Goal: Information Seeking & Learning: Learn about a topic

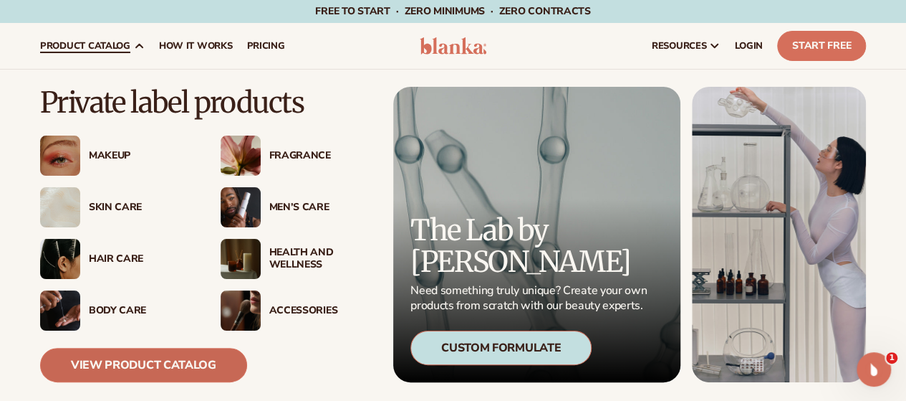
click at [124, 362] on link "View Product Catalog" at bounding box center [143, 365] width 207 height 34
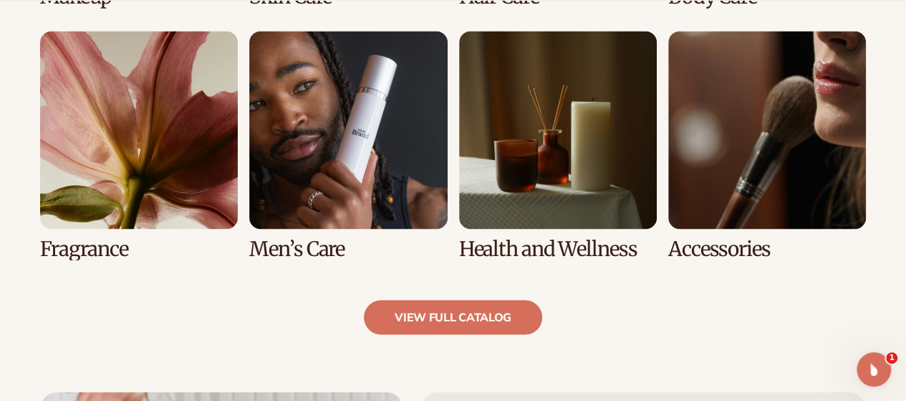
scroll to position [1290, 0]
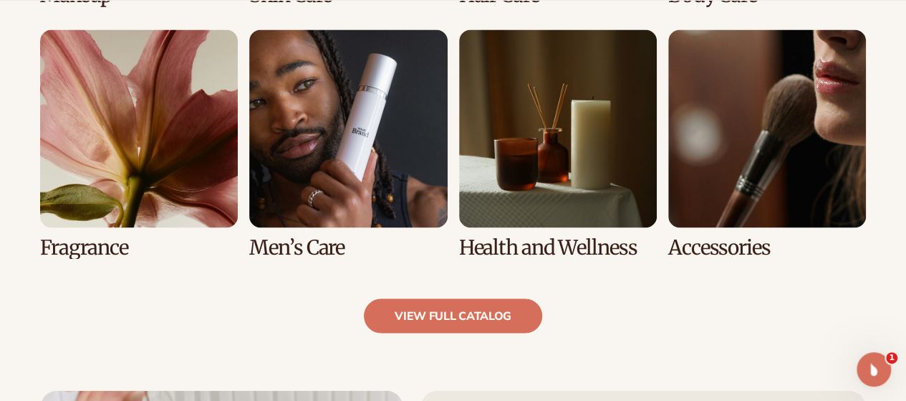
click at [541, 156] on link "7 / 8" at bounding box center [558, 143] width 198 height 229
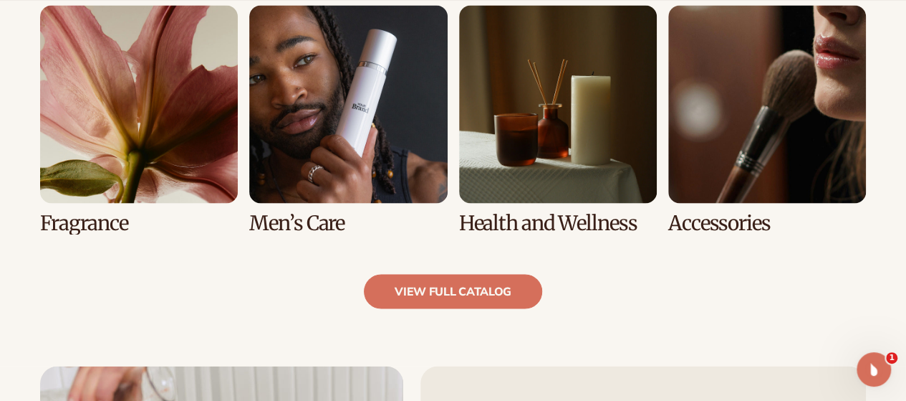
scroll to position [1362, 0]
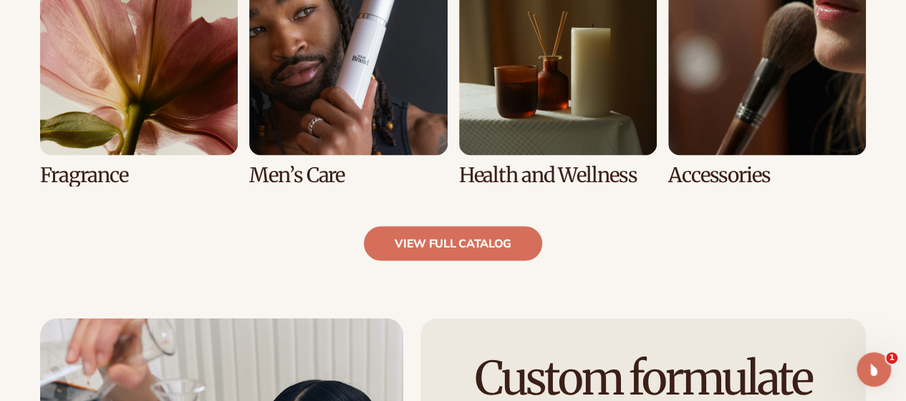
click at [529, 105] on link "7 / 8" at bounding box center [558, 72] width 198 height 229
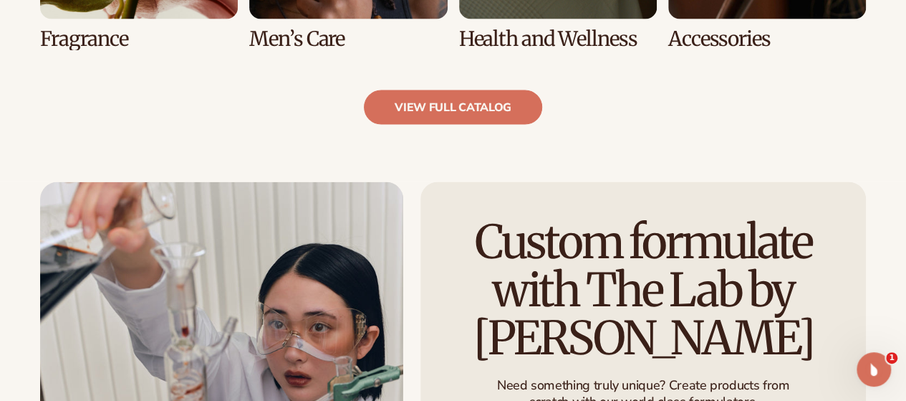
scroll to position [1505, 0]
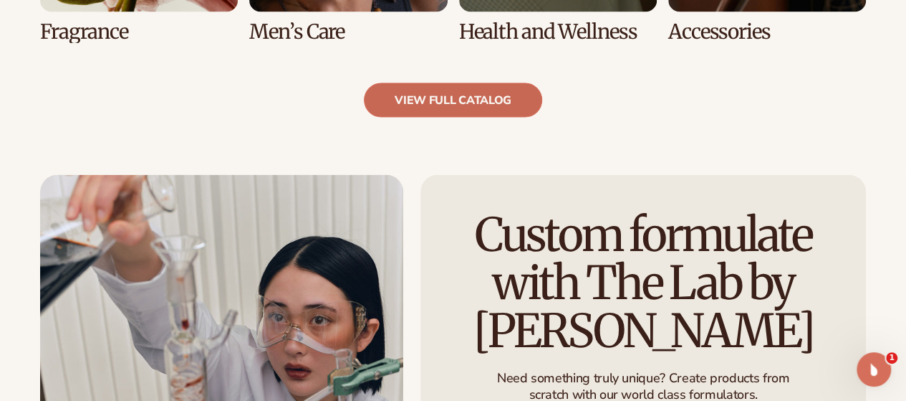
click at [467, 95] on link "view full catalog" at bounding box center [453, 100] width 178 height 34
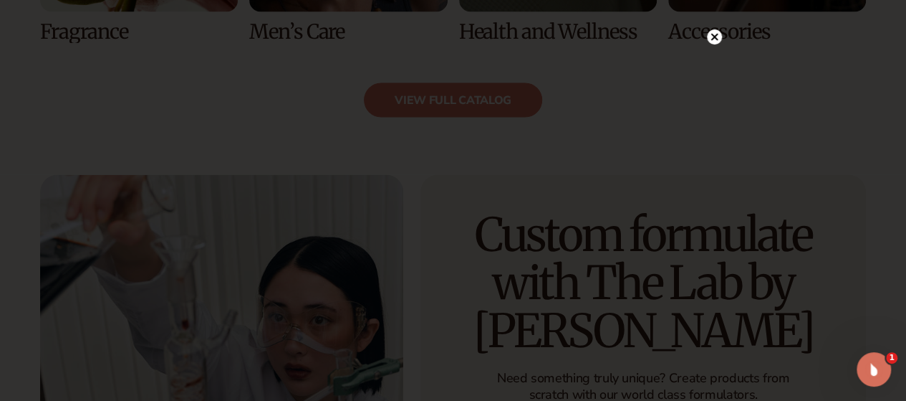
click at [712, 33] on circle at bounding box center [714, 36] width 15 height 15
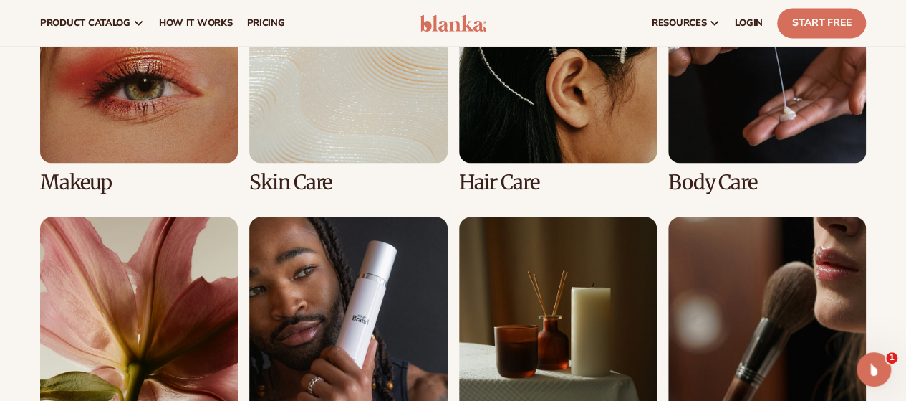
scroll to position [932, 0]
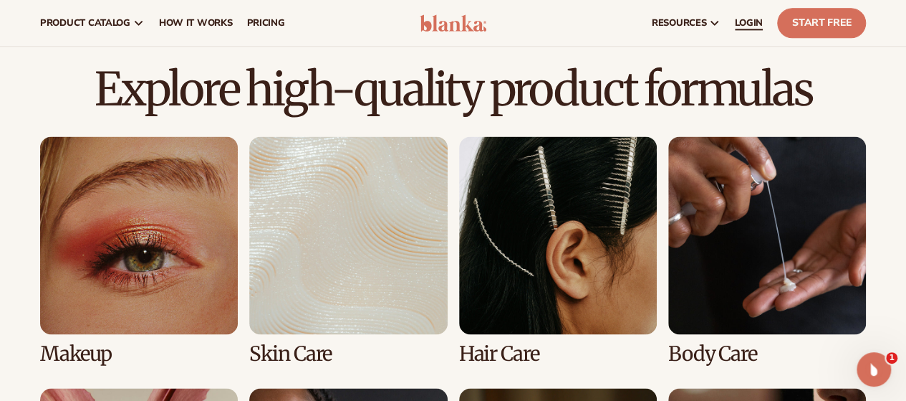
click at [745, 19] on span "LOGIN" at bounding box center [749, 22] width 28 height 11
